Goal: Information Seeking & Learning: Find specific page/section

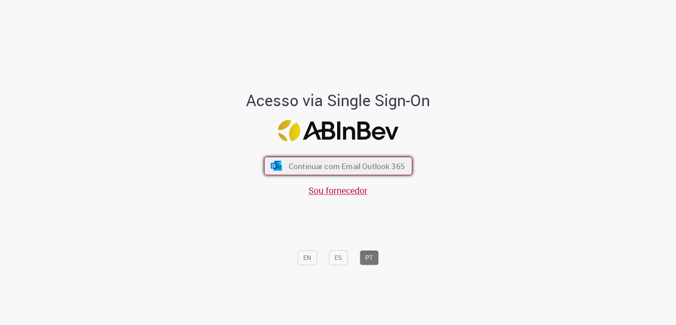
click at [370, 163] on span "Continuar com Email Outlook 365" at bounding box center [346, 166] width 116 height 10
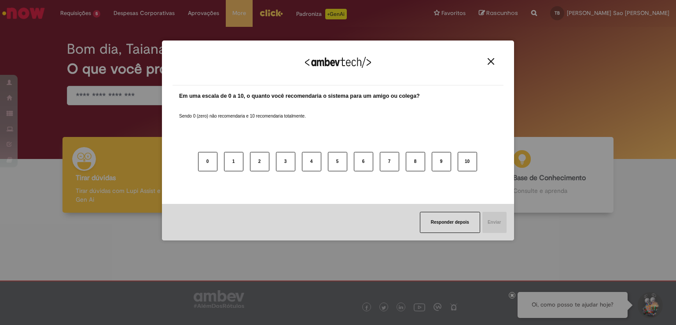
click at [490, 60] on img "Close" at bounding box center [491, 61] width 7 height 7
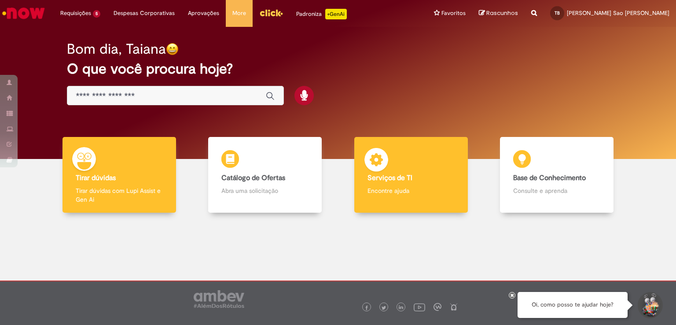
click at [415, 193] on p "Encontre ajuda" at bounding box center [411, 190] width 87 height 9
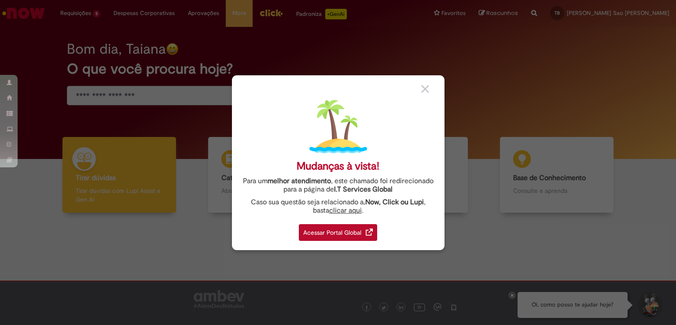
click at [365, 227] on div "Acessar Portal Global" at bounding box center [338, 232] width 78 height 17
